Goal: Transaction & Acquisition: Book appointment/travel/reservation

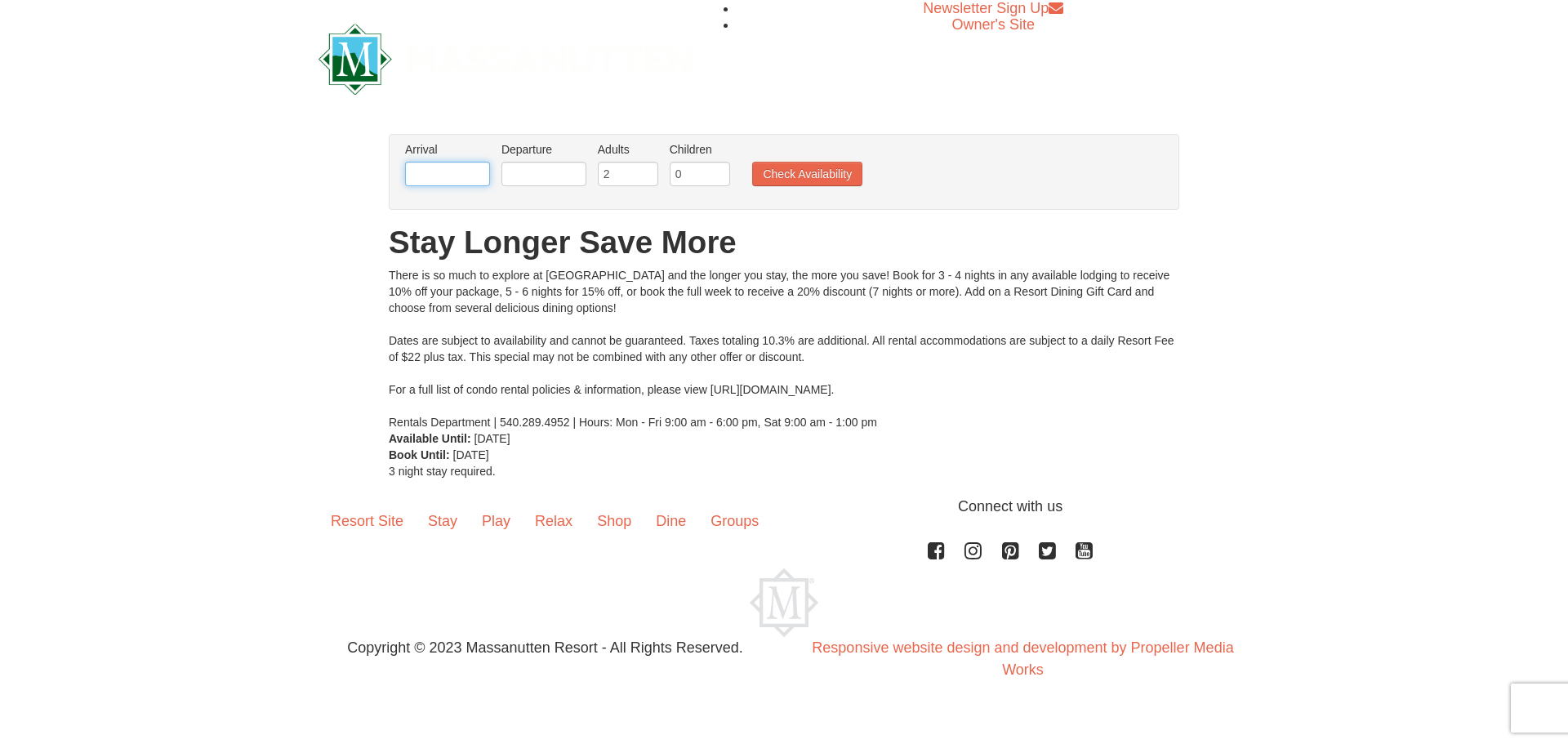
click at [449, 176] on input "text" at bounding box center [447, 174] width 85 height 25
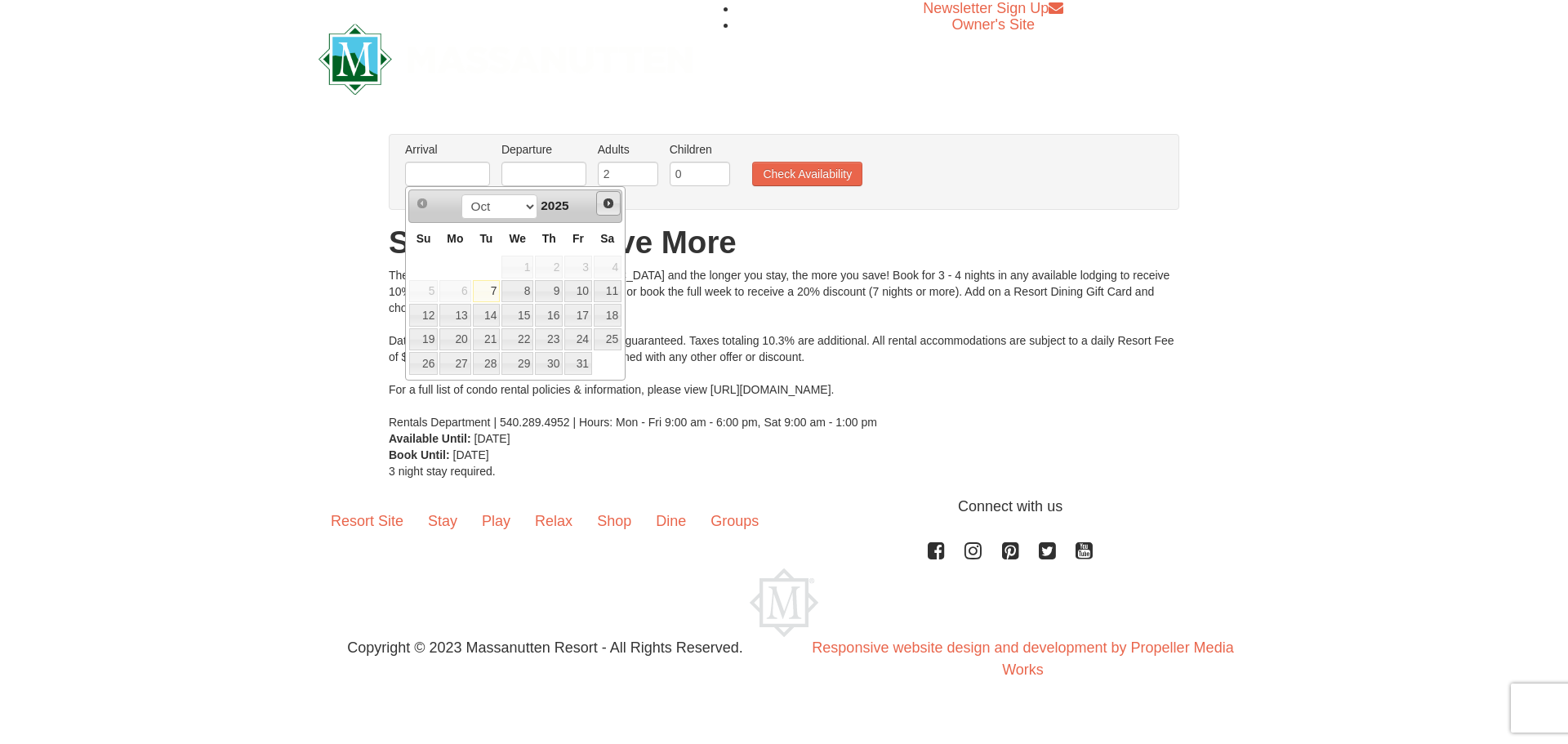
click at [608, 203] on span "Next" at bounding box center [608, 203] width 13 height 13
click at [610, 315] on link "20" at bounding box center [607, 315] width 27 height 23
type input "[DATE]"
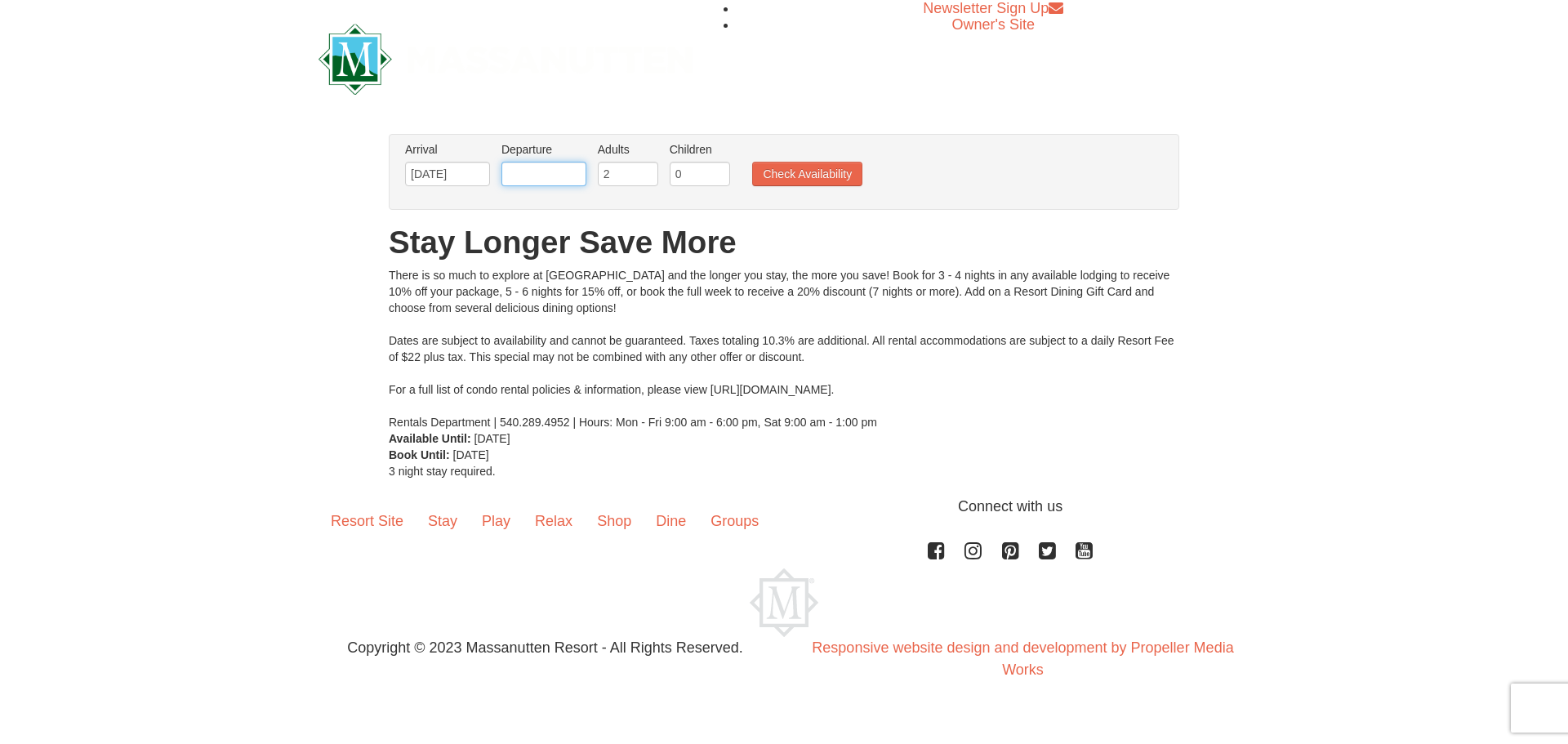
click at [552, 174] on input "text" at bounding box center [544, 174] width 85 height 25
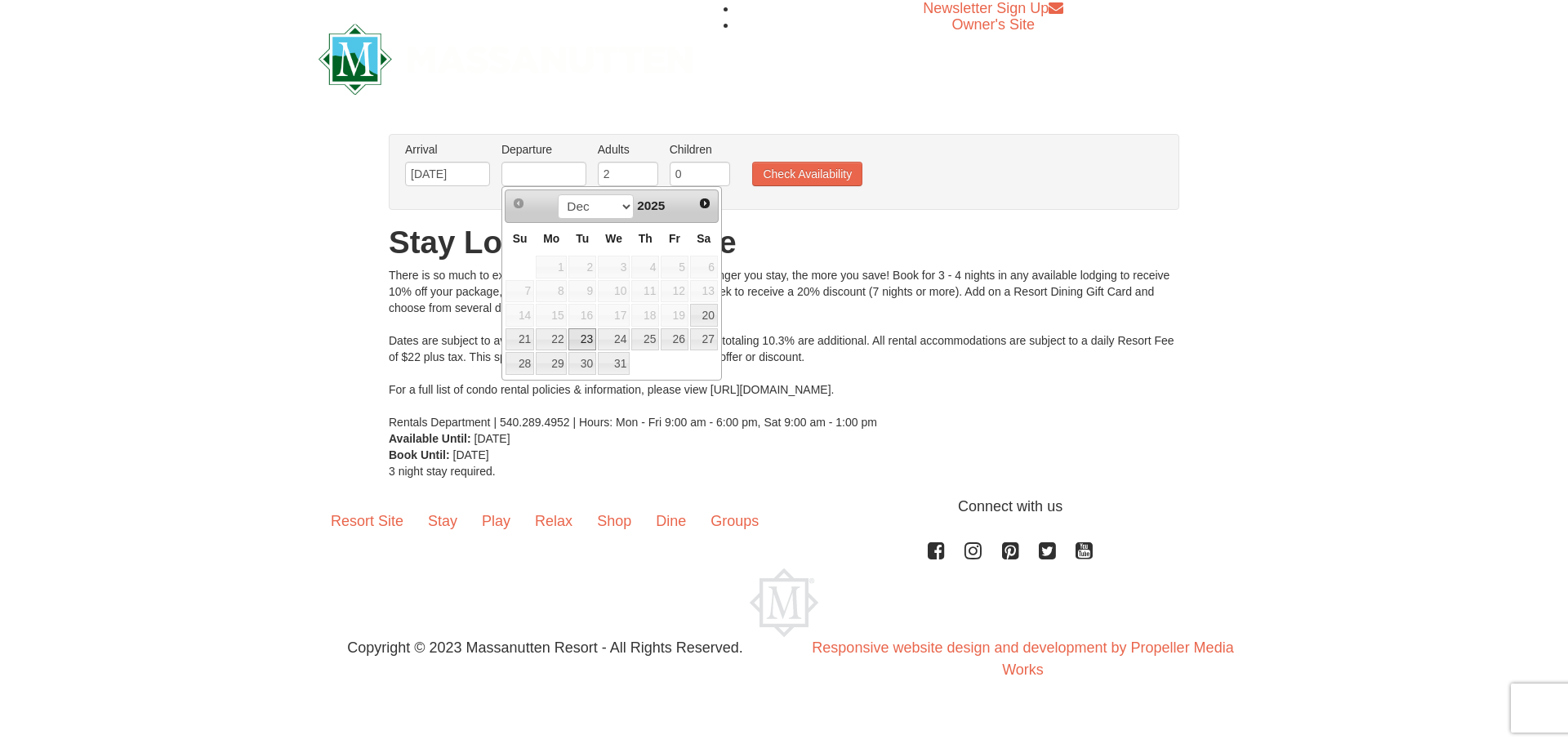
click at [583, 337] on link "23" at bounding box center [582, 340] width 27 height 23
type input "[DATE]"
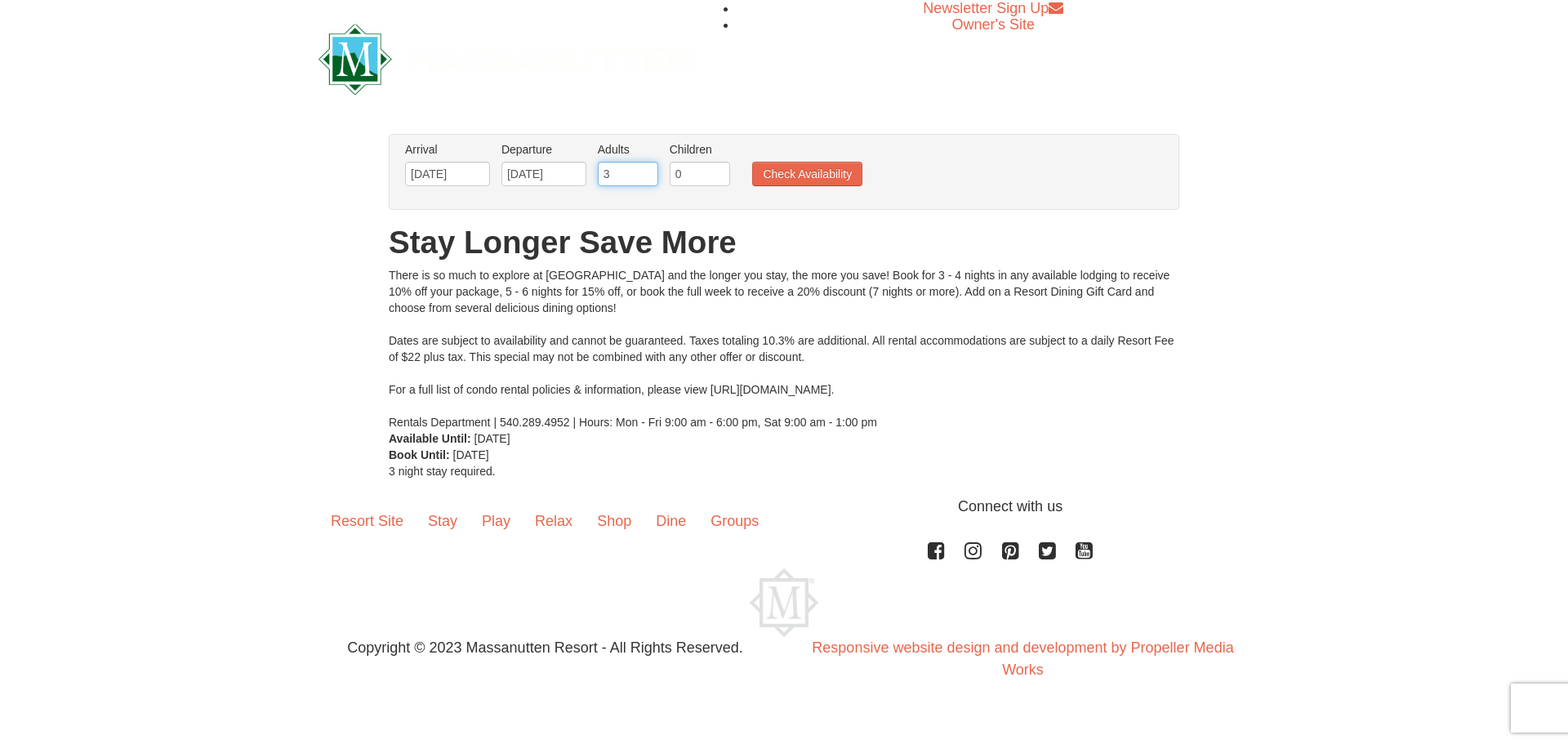
type input "3"
click at [645, 169] on input "3" at bounding box center [628, 174] width 60 height 25
click at [719, 171] on input "1" at bounding box center [700, 174] width 60 height 25
click at [719, 171] on input "2" at bounding box center [700, 174] width 60 height 25
click at [719, 171] on input "3" at bounding box center [700, 174] width 60 height 25
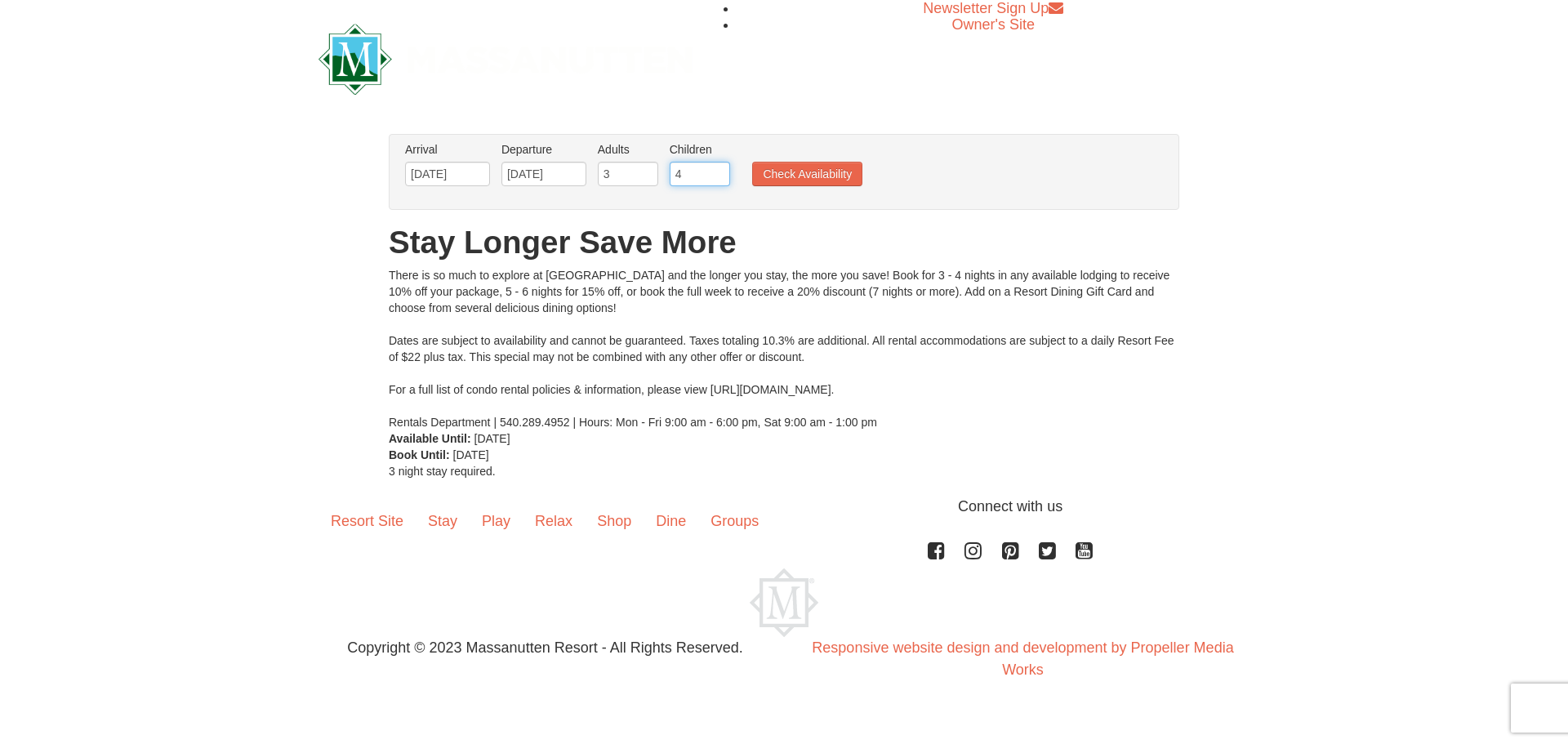
type input "4"
click at [719, 171] on input "4" at bounding box center [700, 174] width 60 height 25
click at [575, 172] on input "[DATE]" at bounding box center [544, 174] width 85 height 25
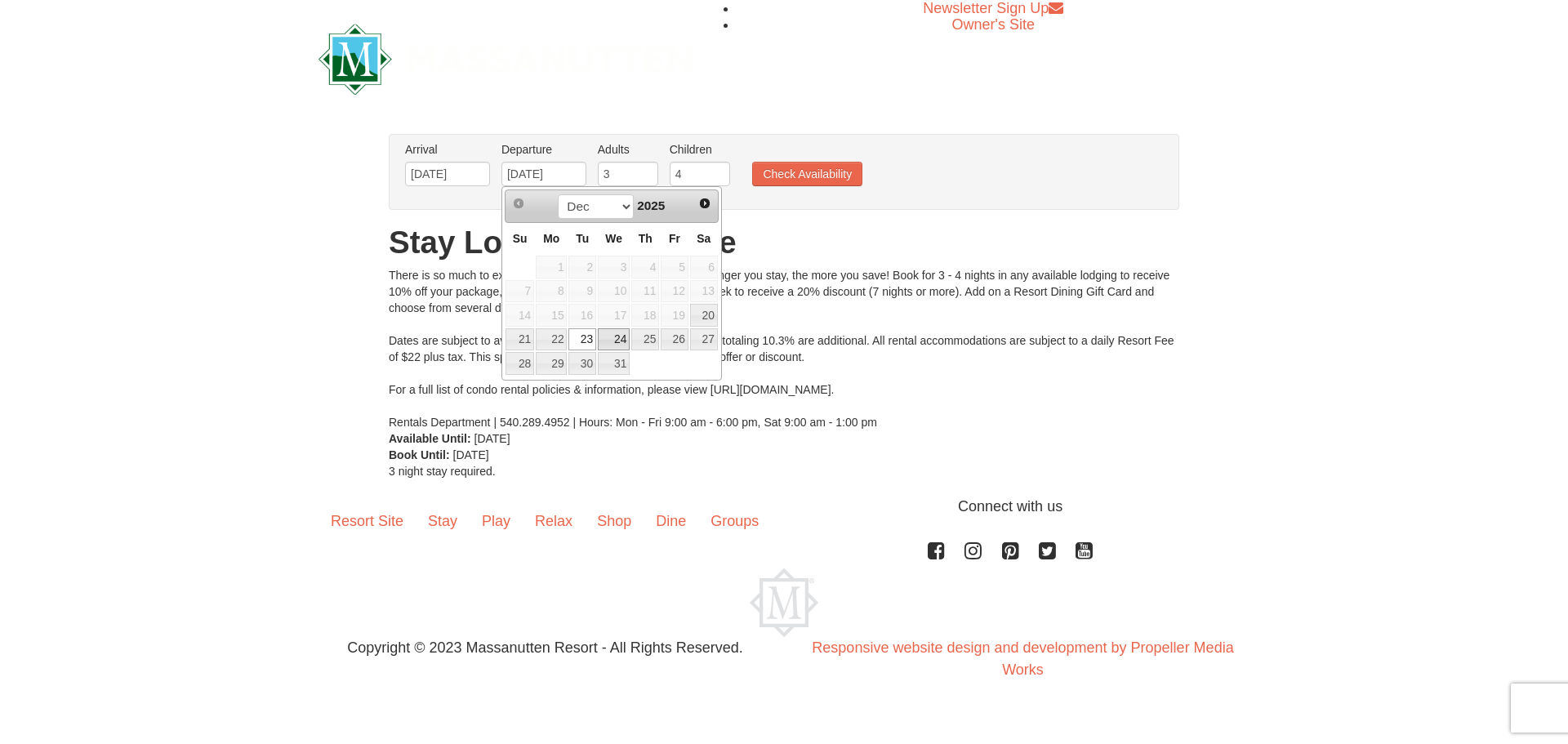
click at [618, 345] on link "24" at bounding box center [613, 340] width 32 height 23
type input "[DATE]"
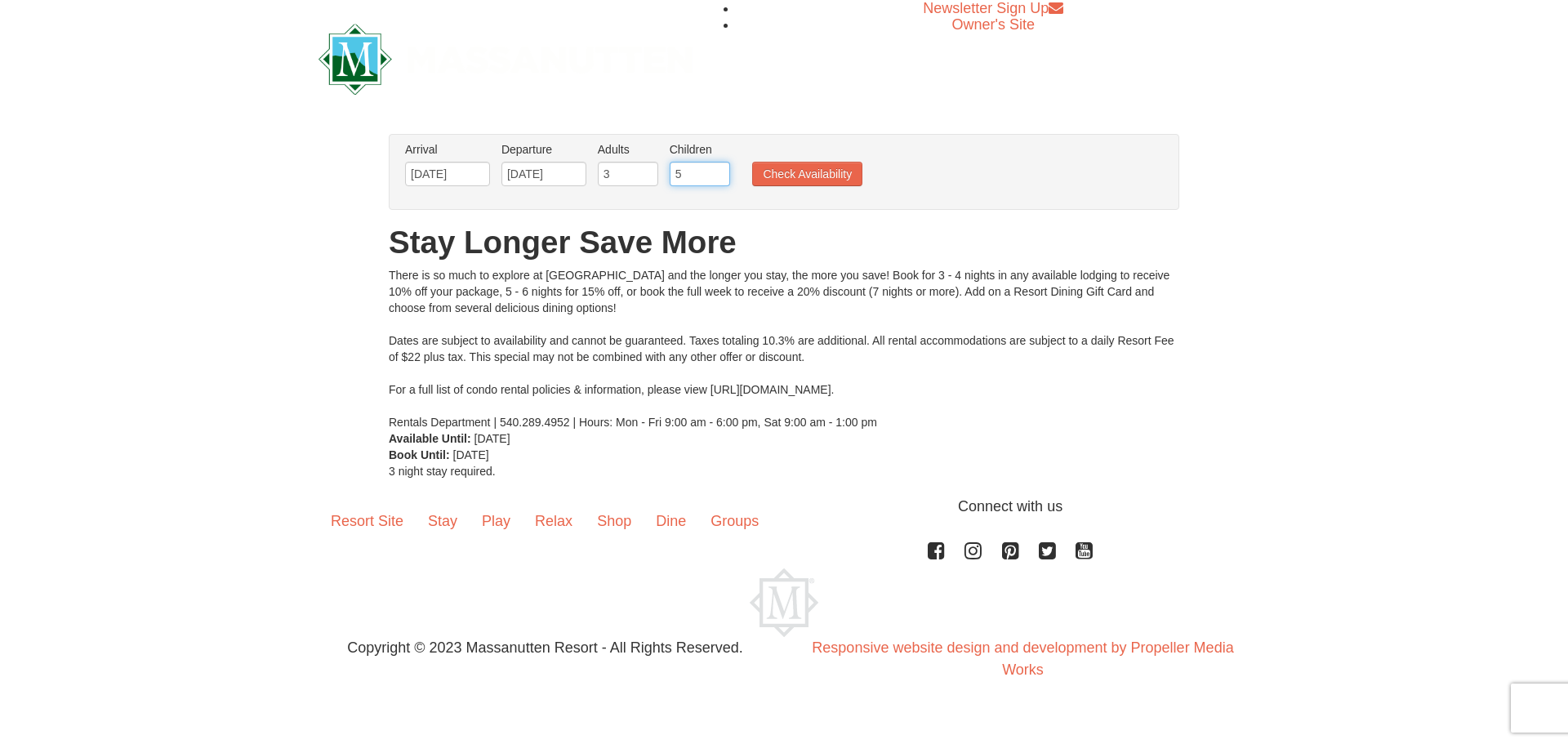
click at [717, 168] on input "5" at bounding box center [700, 174] width 60 height 25
click at [718, 168] on input "6" at bounding box center [700, 174] width 60 height 25
type input "7"
click at [718, 168] on input "7" at bounding box center [700, 174] width 60 height 25
click at [810, 172] on button "Check Availability" at bounding box center [807, 174] width 111 height 25
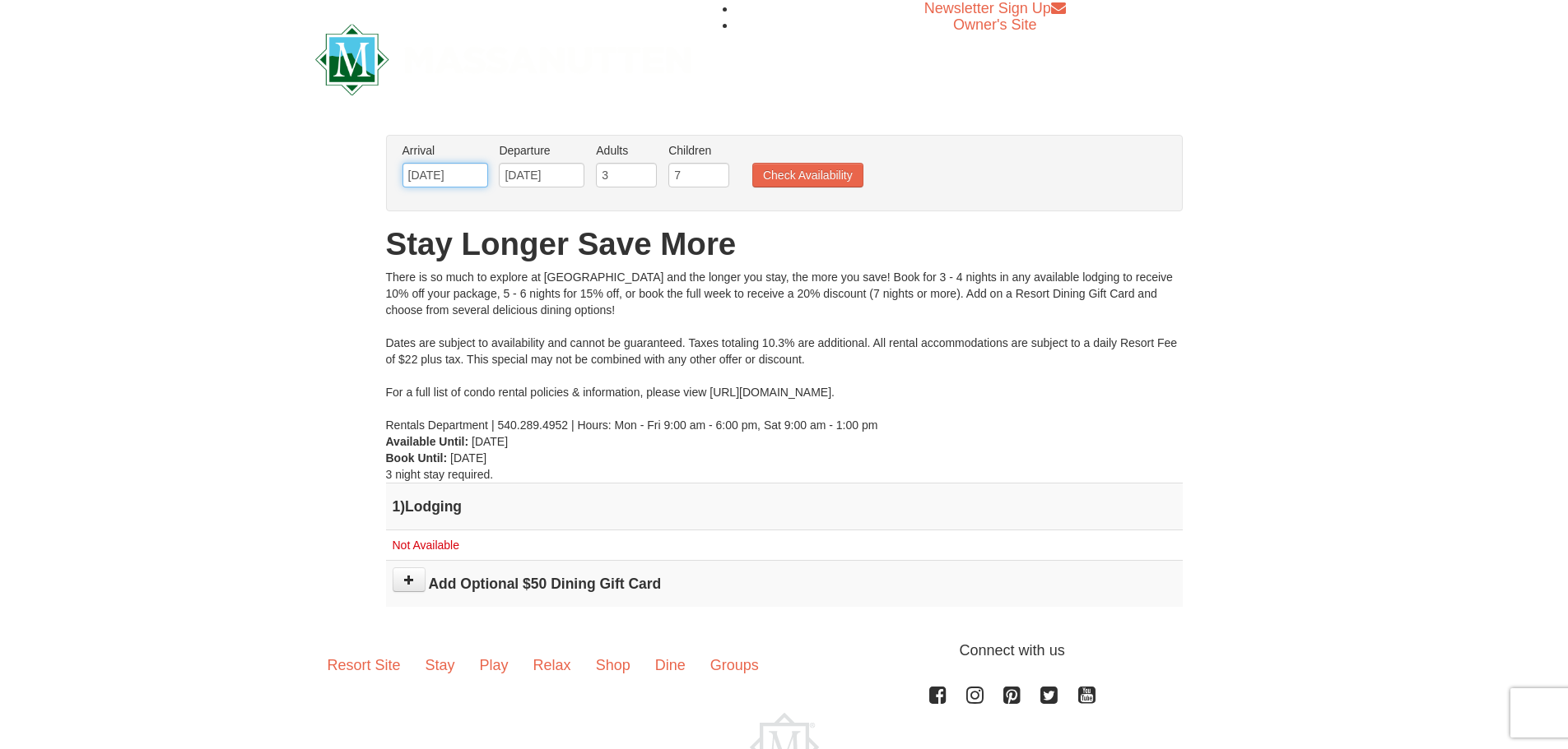
click at [474, 174] on input "[DATE]" at bounding box center [445, 175] width 86 height 25
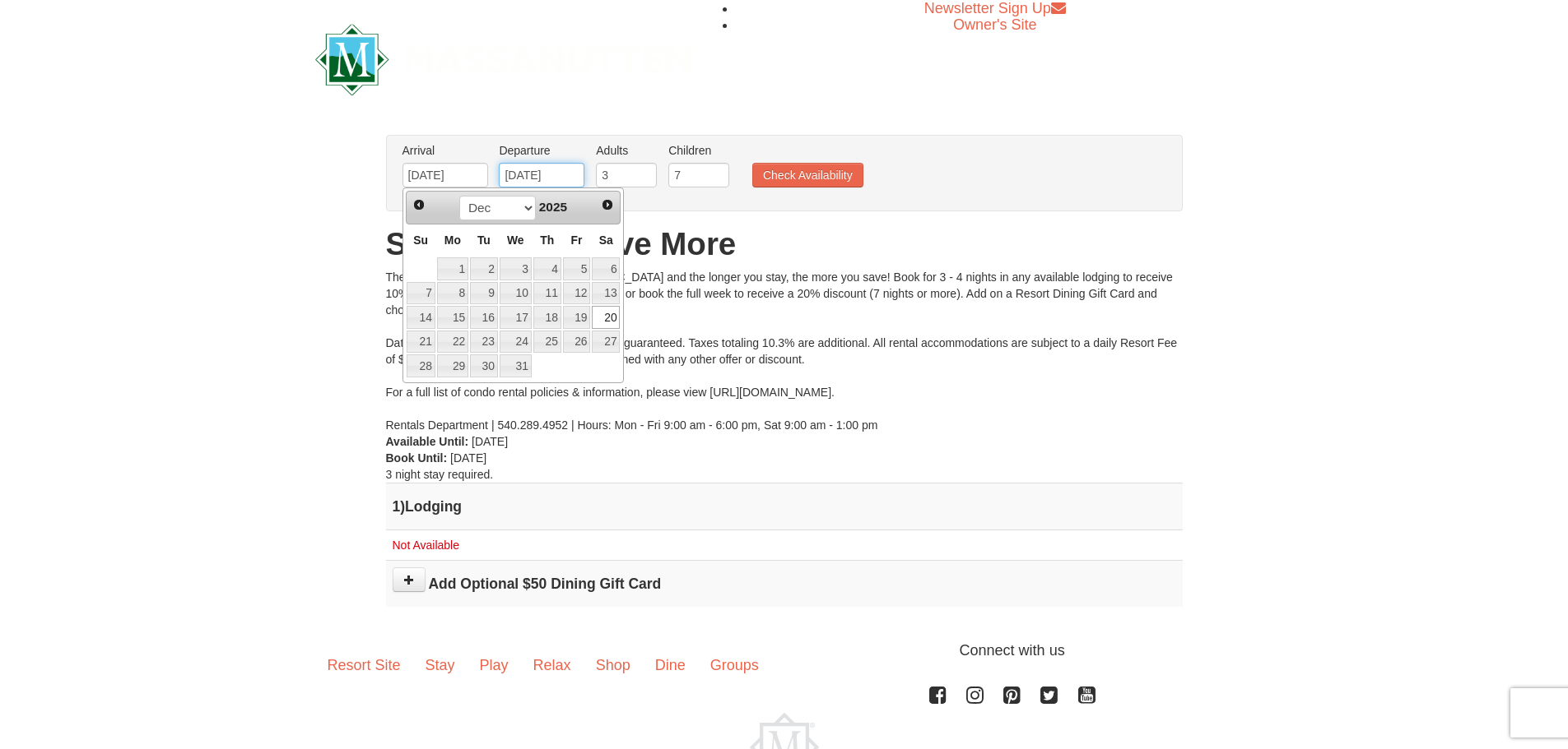
click at [559, 172] on input "[DATE]" at bounding box center [541, 175] width 86 height 25
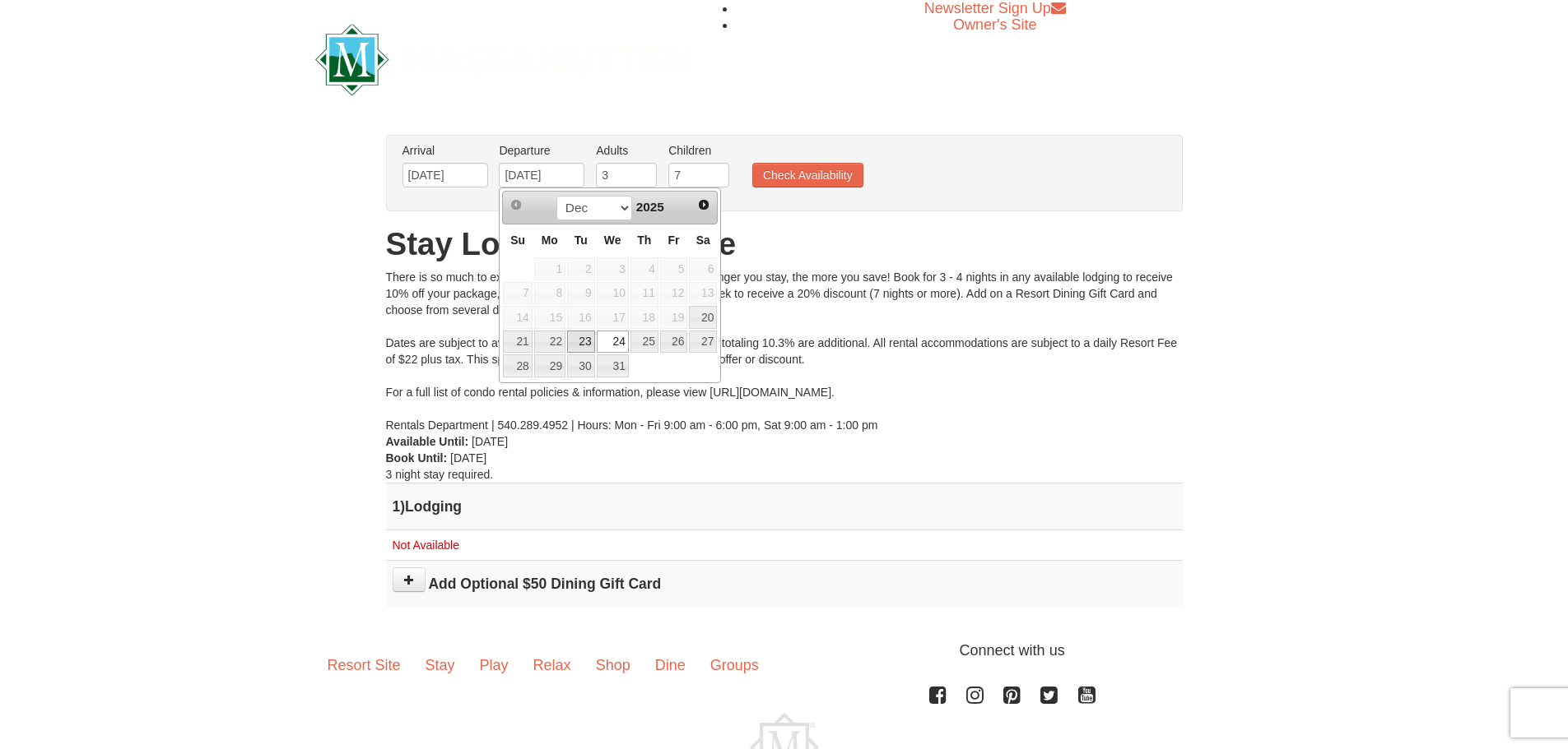
click at [576, 341] on link "23" at bounding box center [581, 342] width 28 height 23
type input "[DATE]"
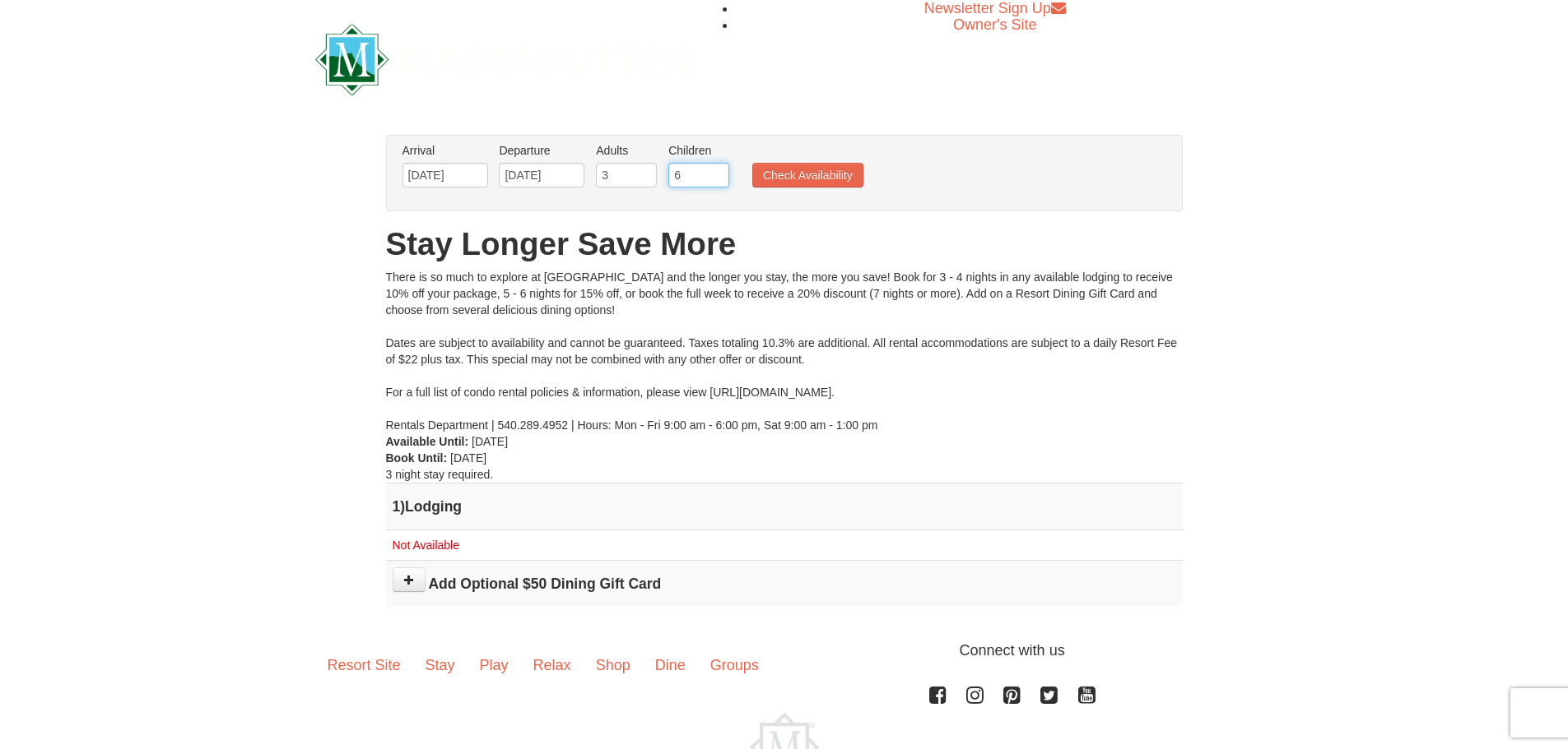
click at [717, 179] on input "6" at bounding box center [698, 175] width 61 height 25
click at [717, 179] on input "5" at bounding box center [698, 175] width 61 height 25
type input "4"
click at [717, 179] on input "4" at bounding box center [698, 175] width 61 height 25
type input "2"
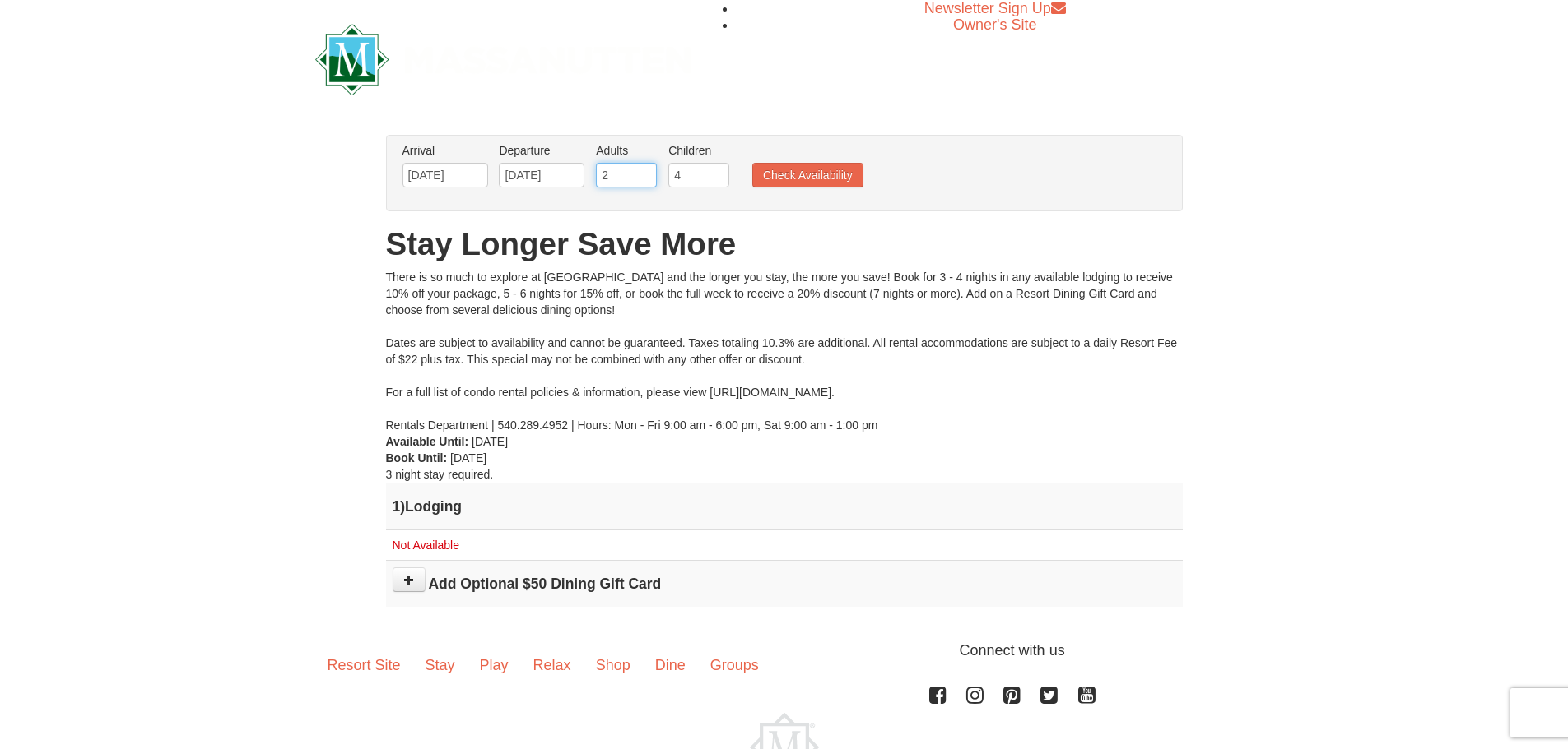
click at [643, 179] on input "2" at bounding box center [626, 175] width 61 height 25
click at [790, 175] on button "Check Availability" at bounding box center [807, 175] width 112 height 25
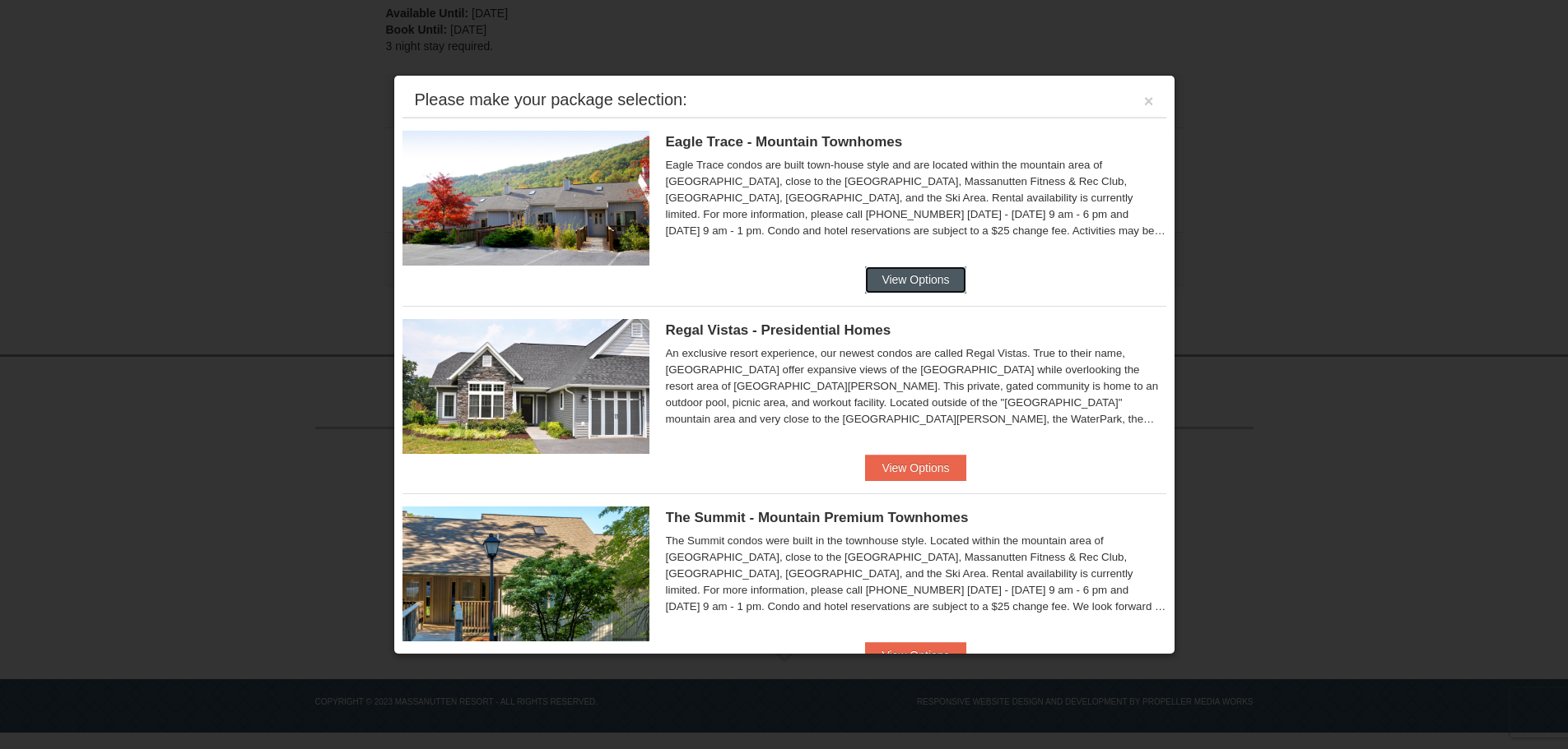
click at [912, 283] on button "View Options" at bounding box center [915, 279] width 100 height 26
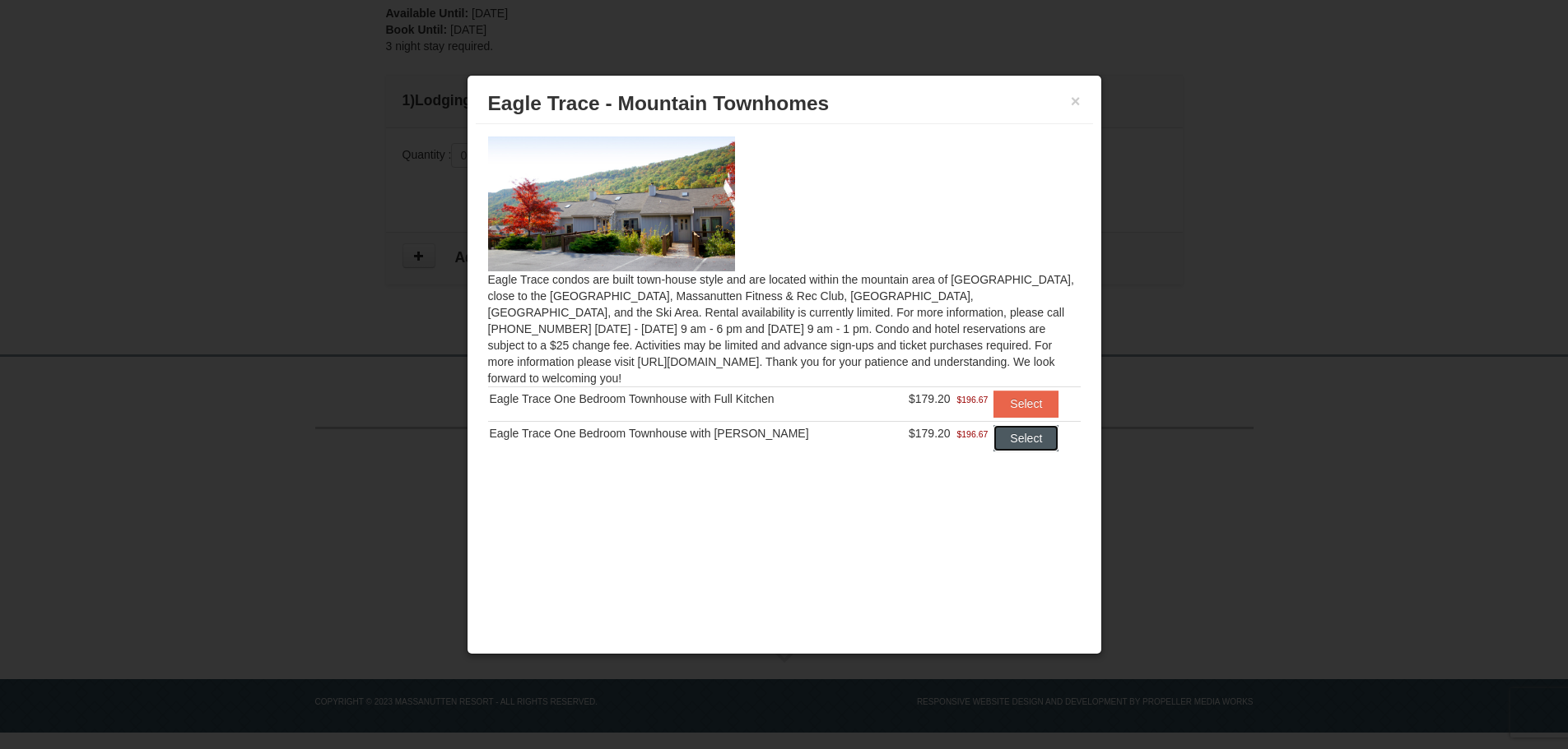
drag, startPoint x: 1031, startPoint y: 427, endPoint x: 1047, endPoint y: 500, distance: 74.7
click at [1031, 425] on button "Select" at bounding box center [1025, 438] width 65 height 26
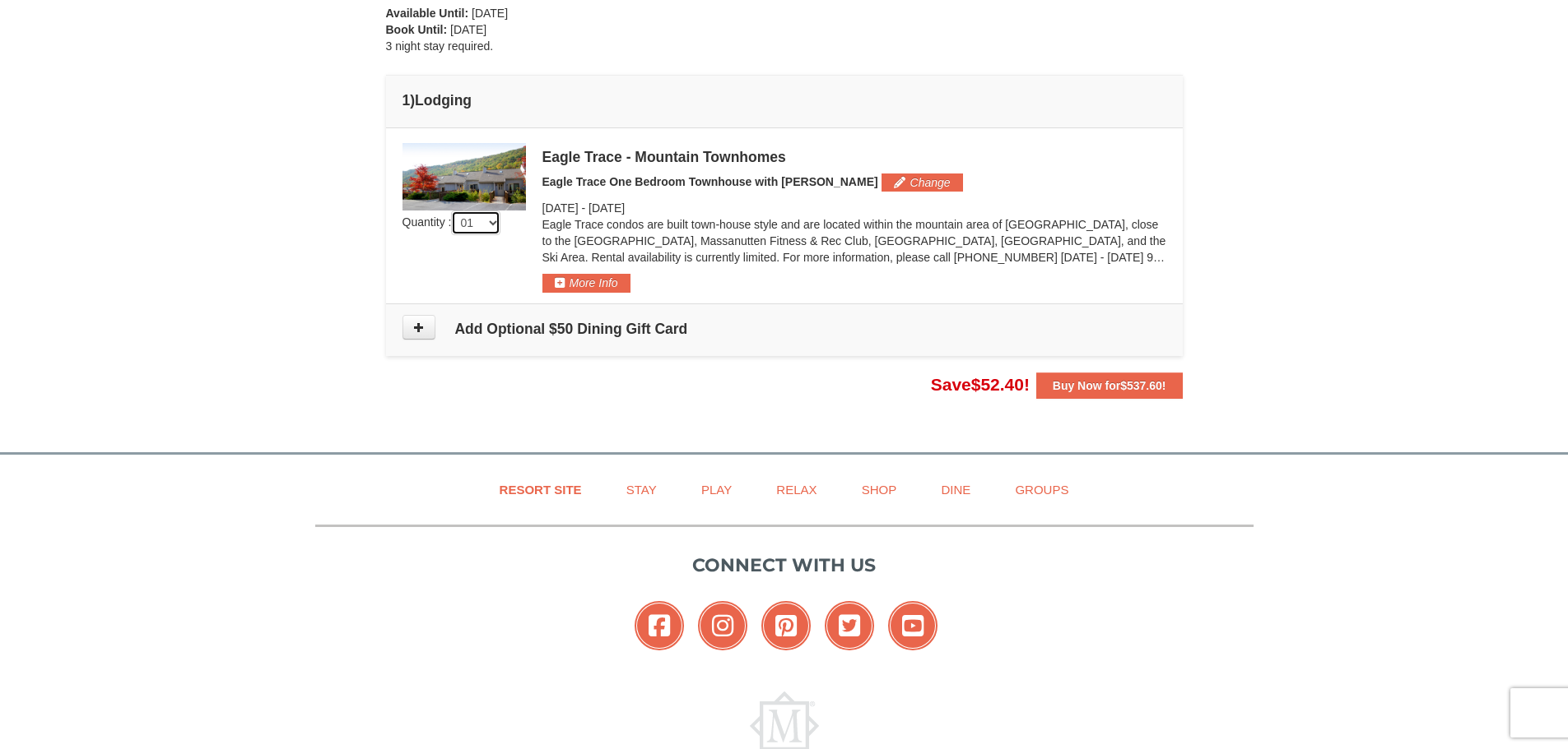
click at [498, 224] on select "01 02 03 04 05" at bounding box center [475, 223] width 49 height 25
click at [310, 192] on div "× From: To: Adults: 2 Children: 4 Change Arrival Please format dates MM/DD/YYYY…" at bounding box center [784, 48] width 1568 height 775
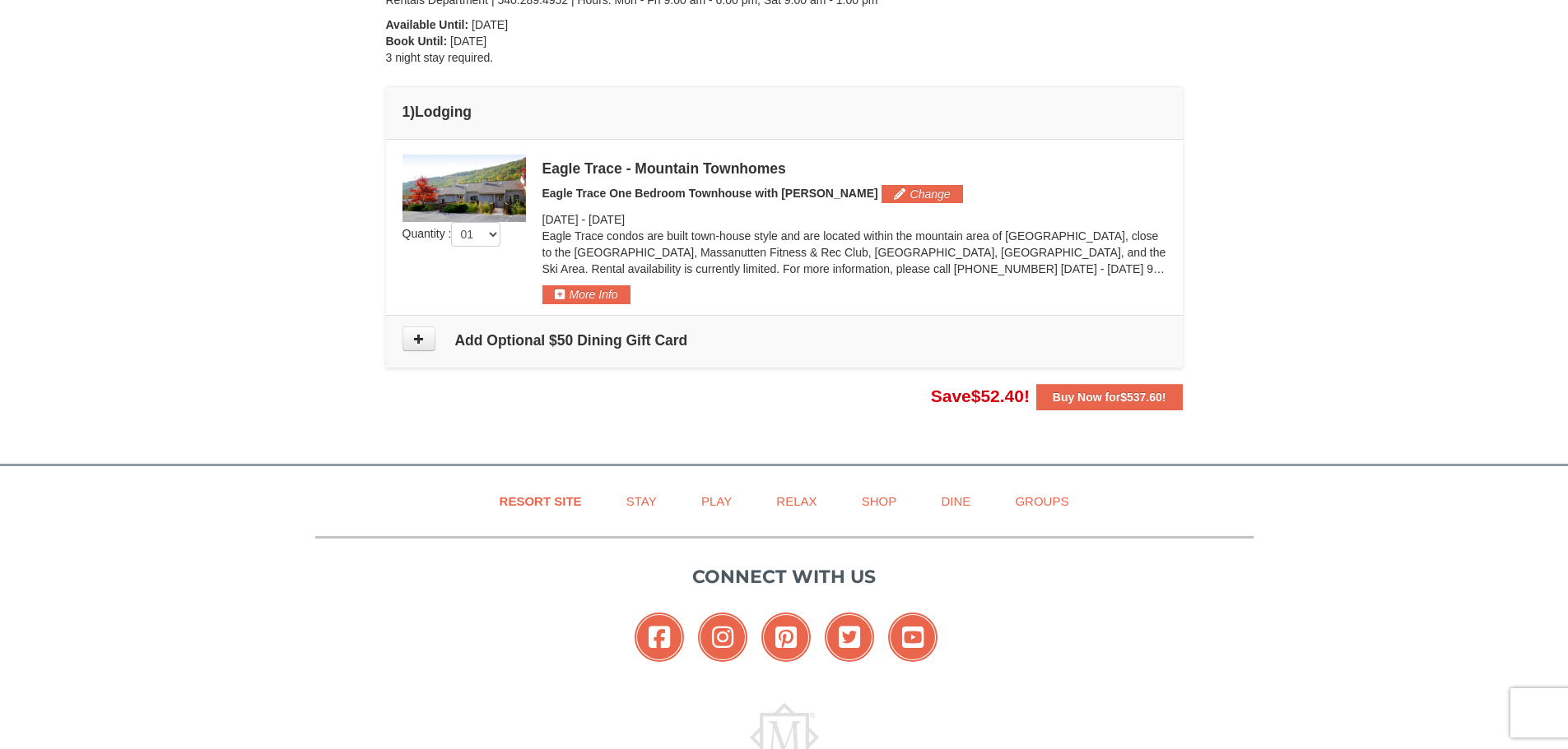
scroll to position [397, 0]
